Goal: Information Seeking & Learning: Understand process/instructions

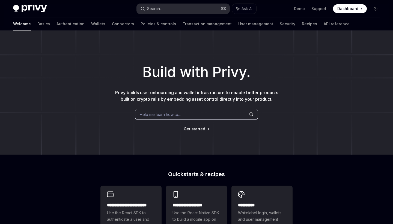
click at [187, 11] on button "Search... ⌘ K" at bounding box center [183, 9] width 92 height 10
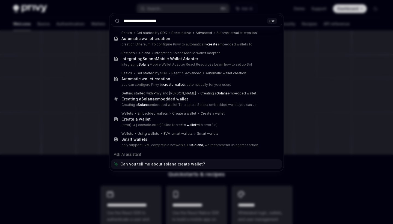
type input "**********"
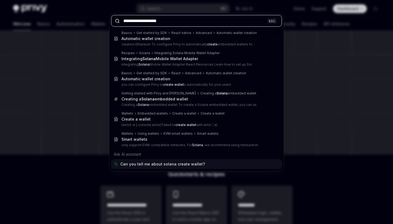
type textarea "*"
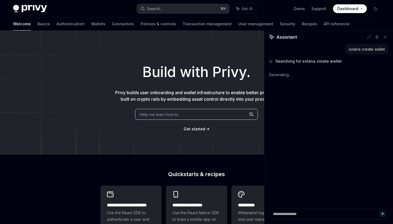
type textarea "*"
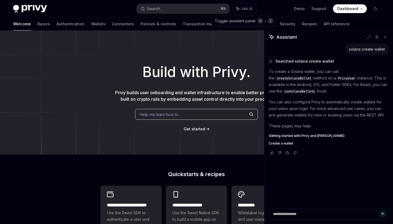
type textarea "*"
click at [295, 92] on span "useSolanaWallets" at bounding box center [299, 91] width 31 height 4
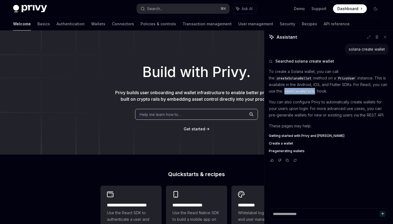
click at [295, 92] on span "useSolanaWallets" at bounding box center [299, 91] width 31 height 4
click at [293, 135] on span "Getting started with Privy and [PERSON_NAME]" at bounding box center [307, 136] width 76 height 4
click at [311, 76] on span "createSolanaWallet" at bounding box center [293, 78] width 34 height 4
copy span "createSolanaWallet"
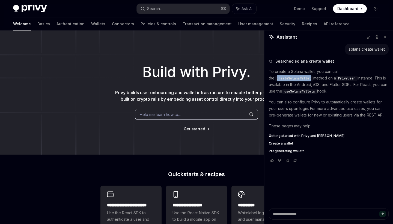
click at [284, 143] on span "Create a wallet" at bounding box center [281, 143] width 24 height 4
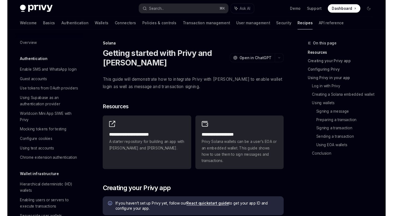
scroll to position [775, 0]
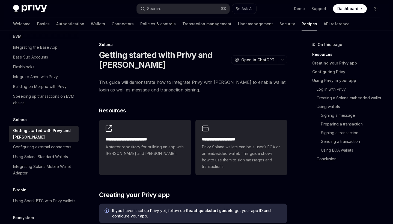
type textarea "*"
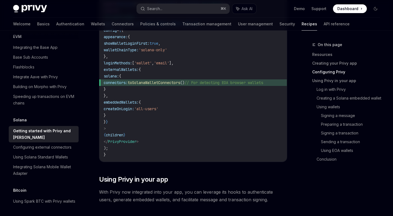
scroll to position [1265, 0]
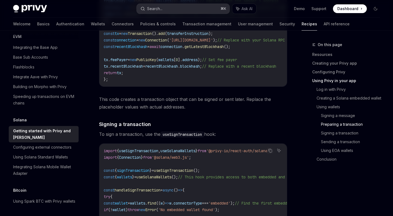
click at [211, 9] on button "Search... ⌘ K" at bounding box center [183, 9] width 92 height 10
type input "**********"
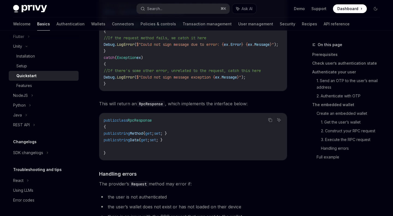
type textarea "*"
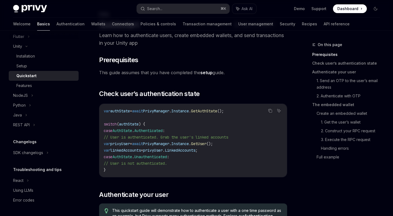
scroll to position [113, 0]
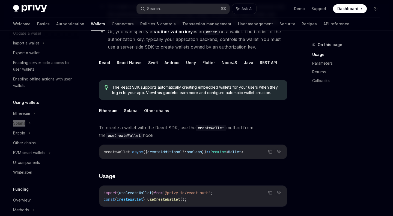
scroll to position [97, 0]
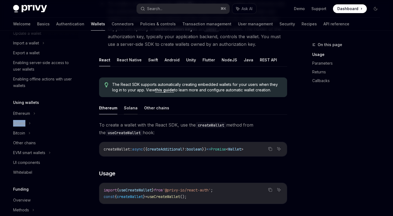
click at [133, 107] on button "Solana" at bounding box center [131, 107] width 14 height 13
type textarea "*"
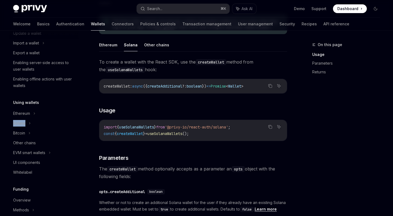
scroll to position [161, 0]
click at [272, 127] on button "Copy the contents from the code block" at bounding box center [269, 126] width 7 height 7
click at [92, 110] on icon "Navigate to header" at bounding box center [91, 109] width 4 height 3
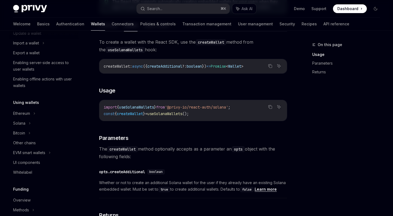
scroll to position [178, 0]
